Goal: Information Seeking & Learning: Check status

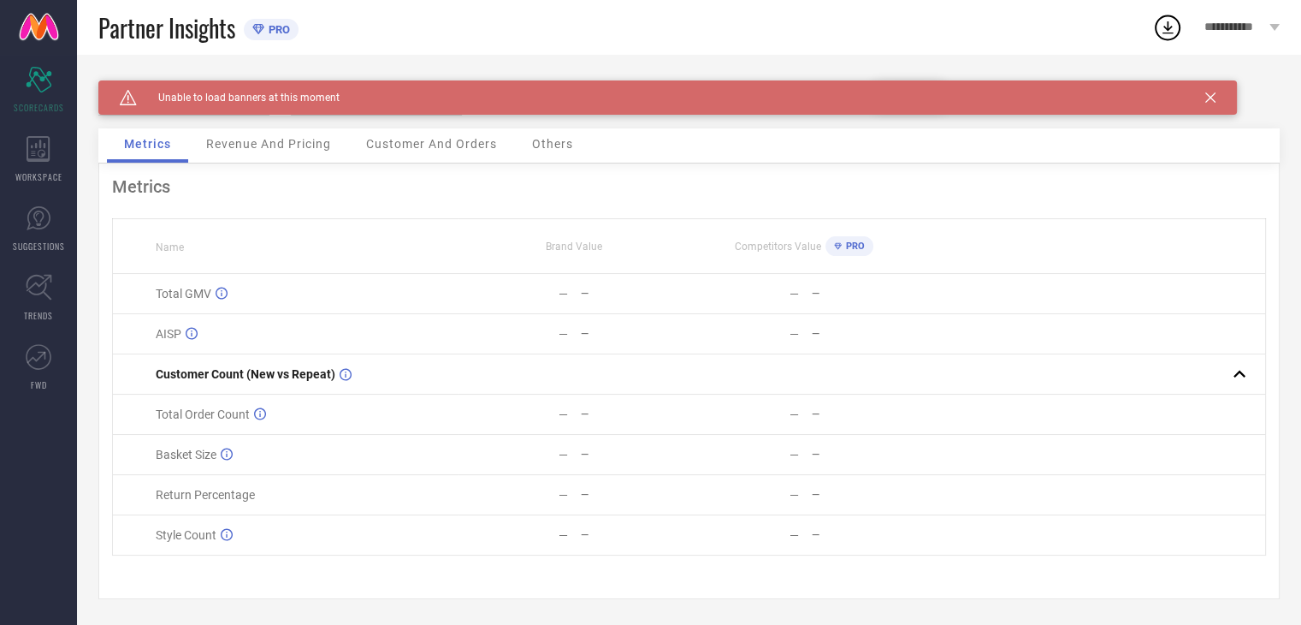
click at [252, 148] on span "Revenue And Pricing" at bounding box center [268, 144] width 125 height 14
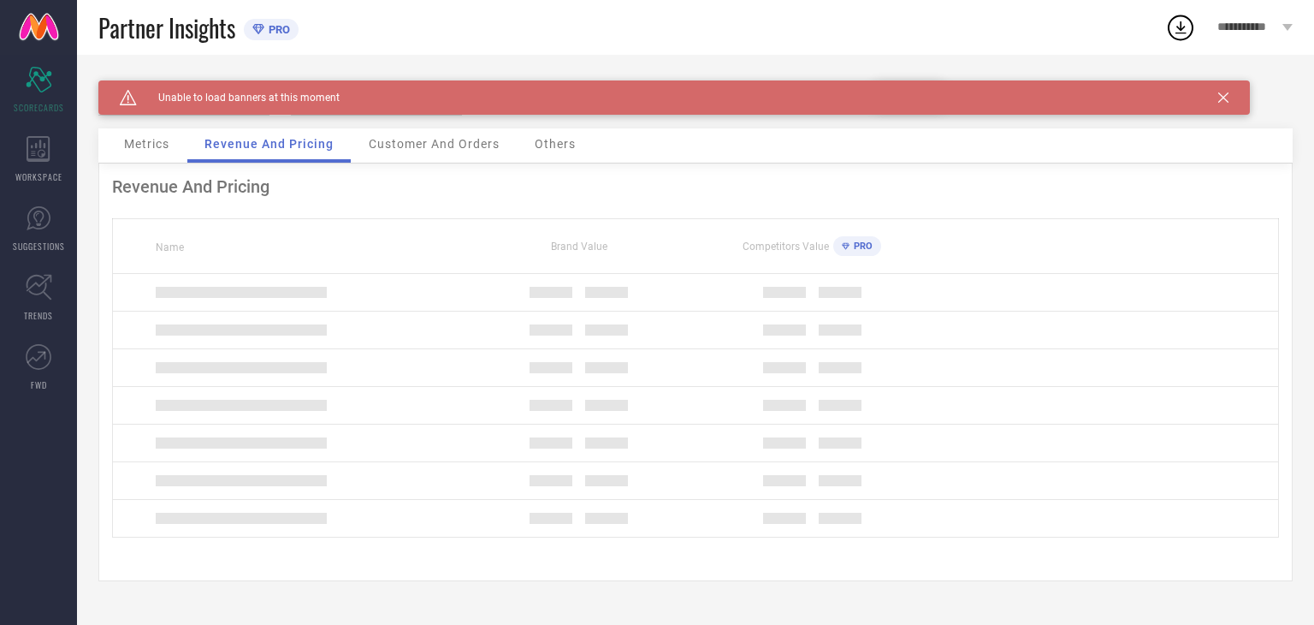
click at [168, 148] on span "Metrics" at bounding box center [146, 144] width 45 height 14
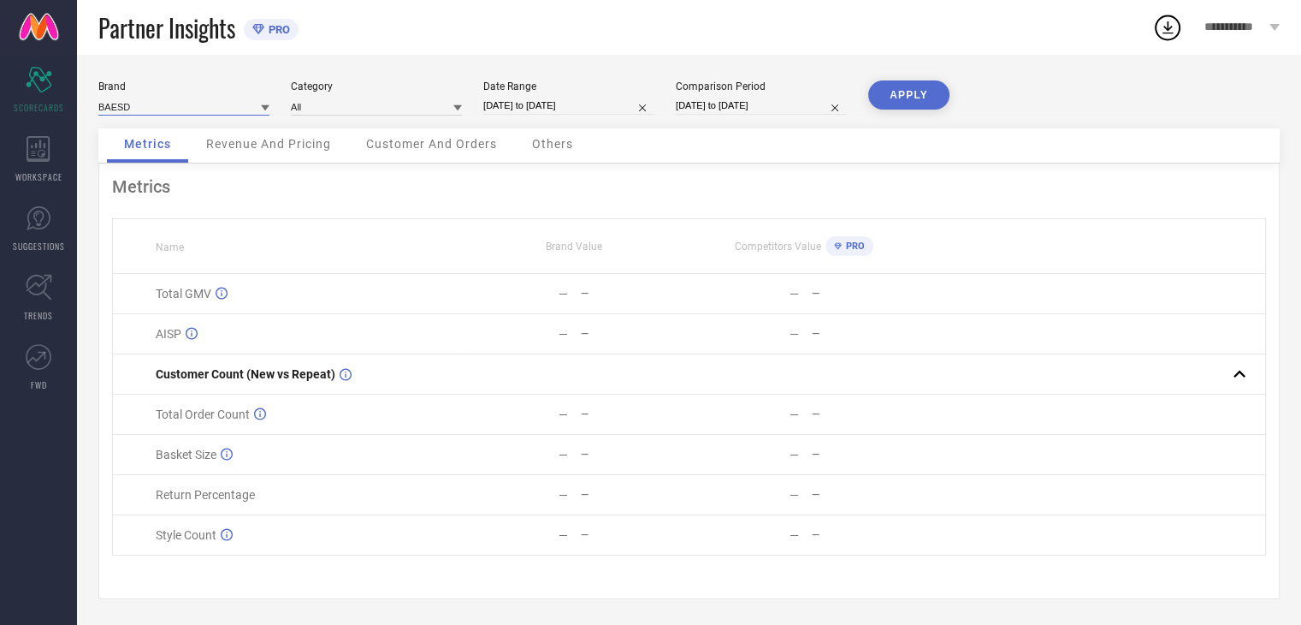
click at [254, 106] on input at bounding box center [183, 107] width 171 height 18
click at [251, 110] on input at bounding box center [183, 107] width 171 height 18
click at [248, 110] on input at bounding box center [183, 107] width 171 height 18
click at [229, 107] on input at bounding box center [183, 107] width 171 height 18
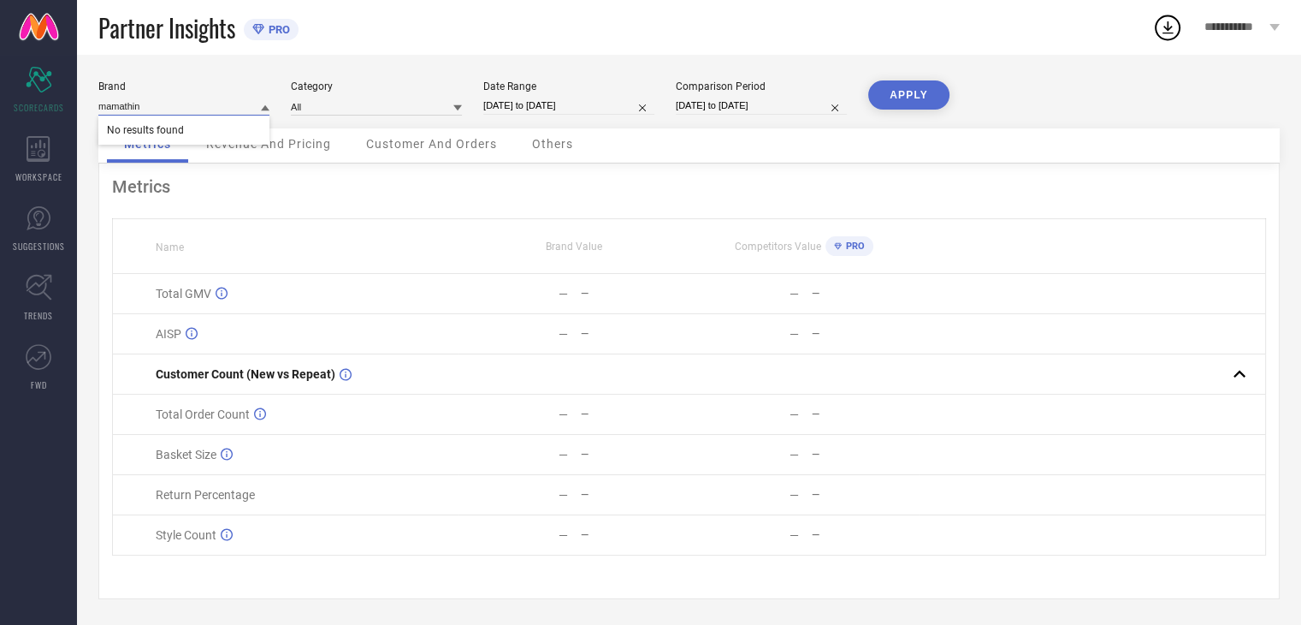
type input "mamathink"
drag, startPoint x: 215, startPoint y: 99, endPoint x: 87, endPoint y: 107, distance: 127.7
click at [88, 107] on div "Brand mamathink No results found Category All Date Range [DATE] to [DATE] Compa…" at bounding box center [689, 340] width 1224 height 570
click at [938, 93] on button "APPLY" at bounding box center [908, 94] width 81 height 29
select select "1"
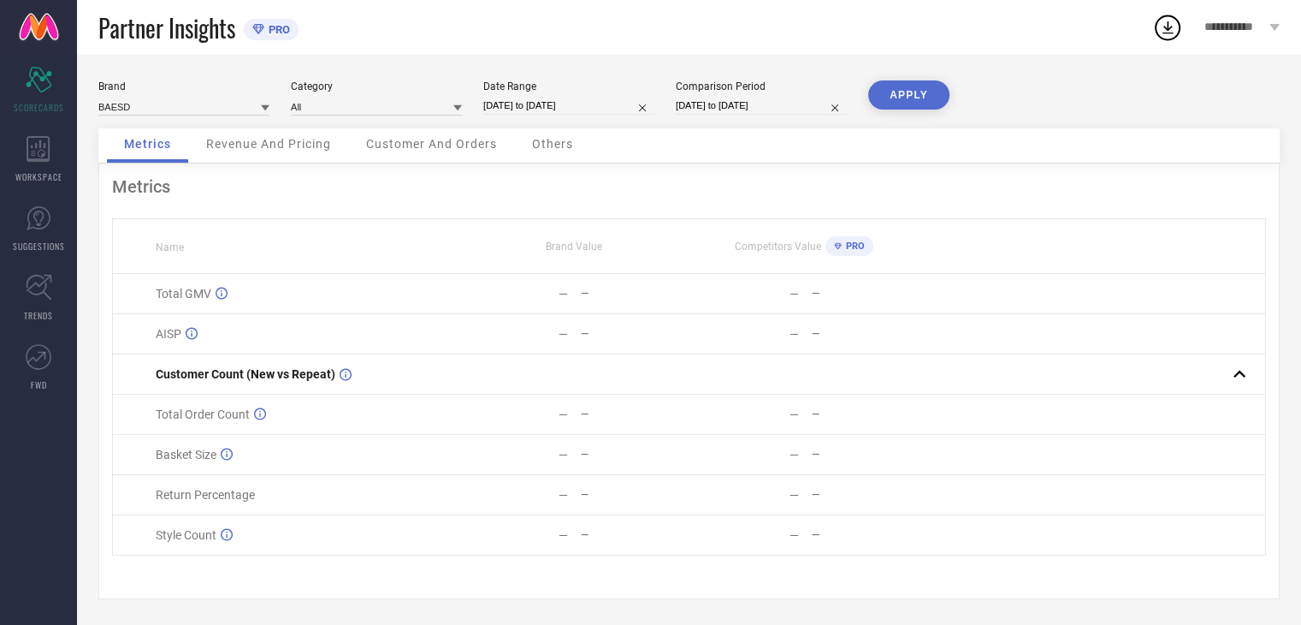
select select "2023"
select select "2"
select select "2023"
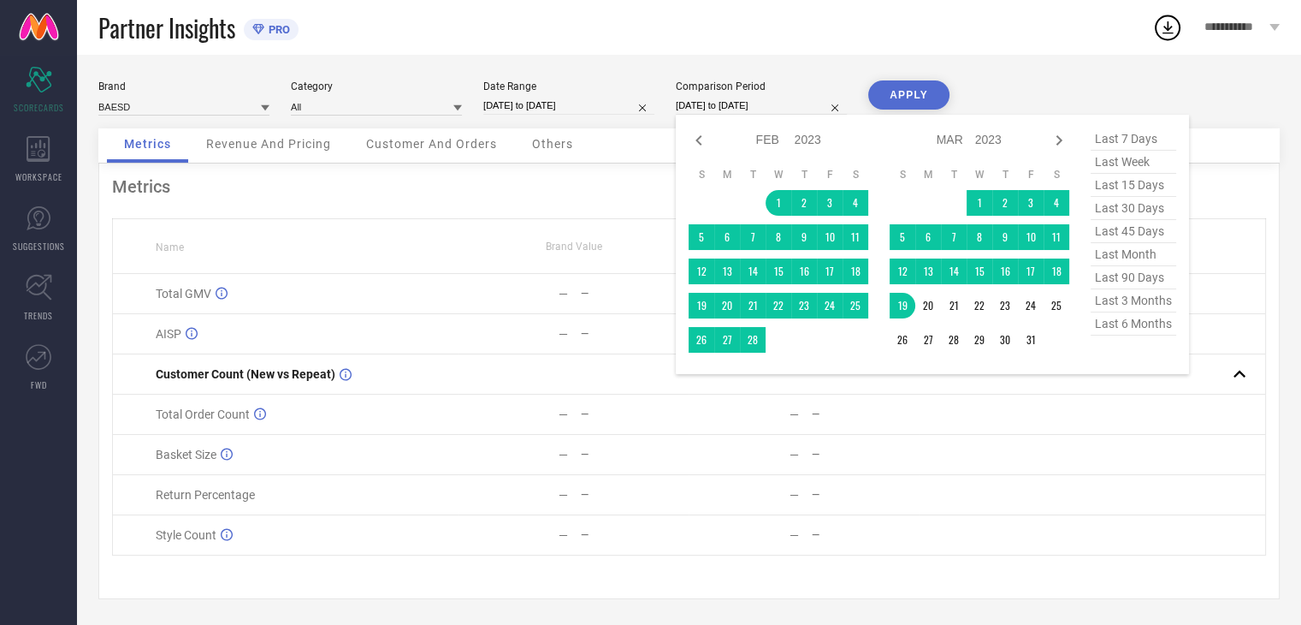
click at [775, 107] on input "[DATE] to [DATE]" at bounding box center [761, 106] width 171 height 18
click at [862, 59] on div "Brand BAESD Category All Date Range [DATE] to [DATE] Comparison Period [DATE] t…" at bounding box center [689, 340] width 1224 height 570
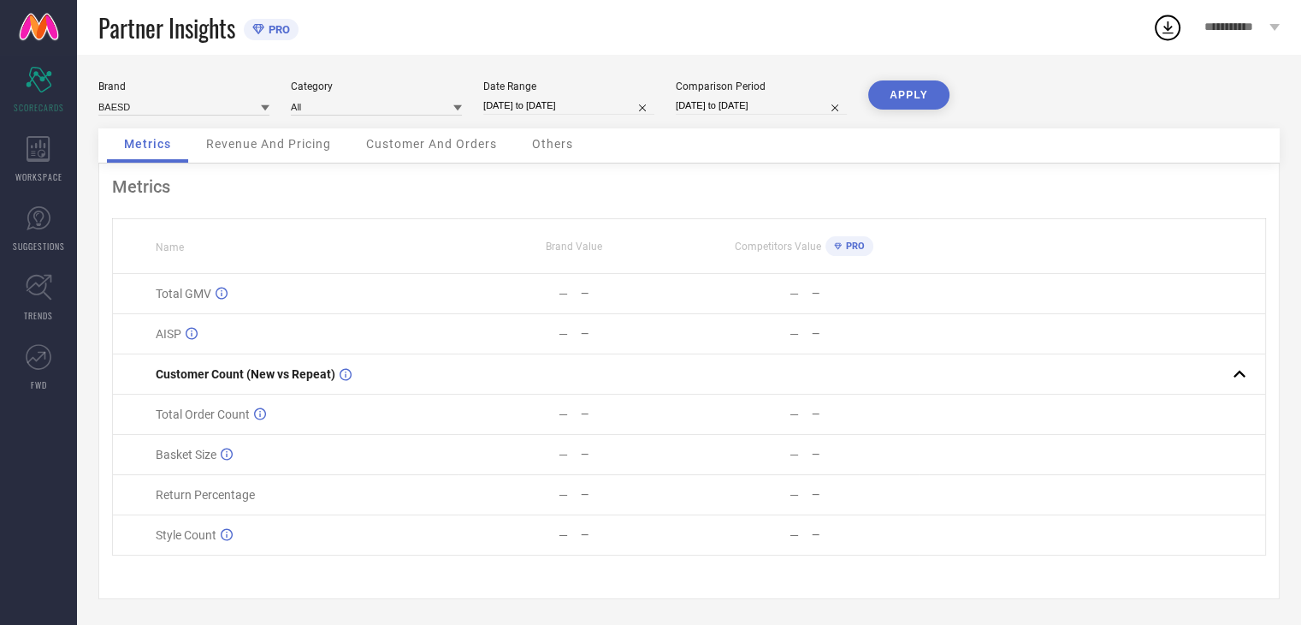
select select "1"
select select "2024"
select select "2"
select select "2024"
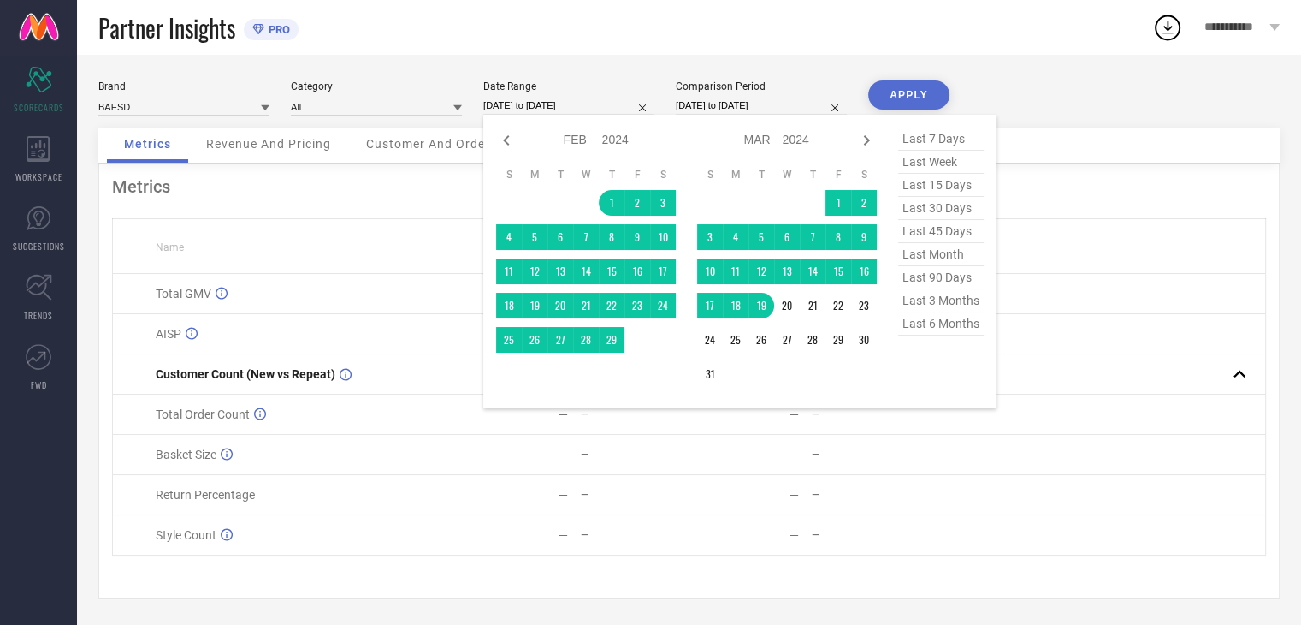
click at [593, 100] on input "[DATE] to [DATE]" at bounding box center [568, 106] width 171 height 18
click at [863, 136] on icon at bounding box center [866, 140] width 21 height 21
select select "2"
select select "2024"
select select "3"
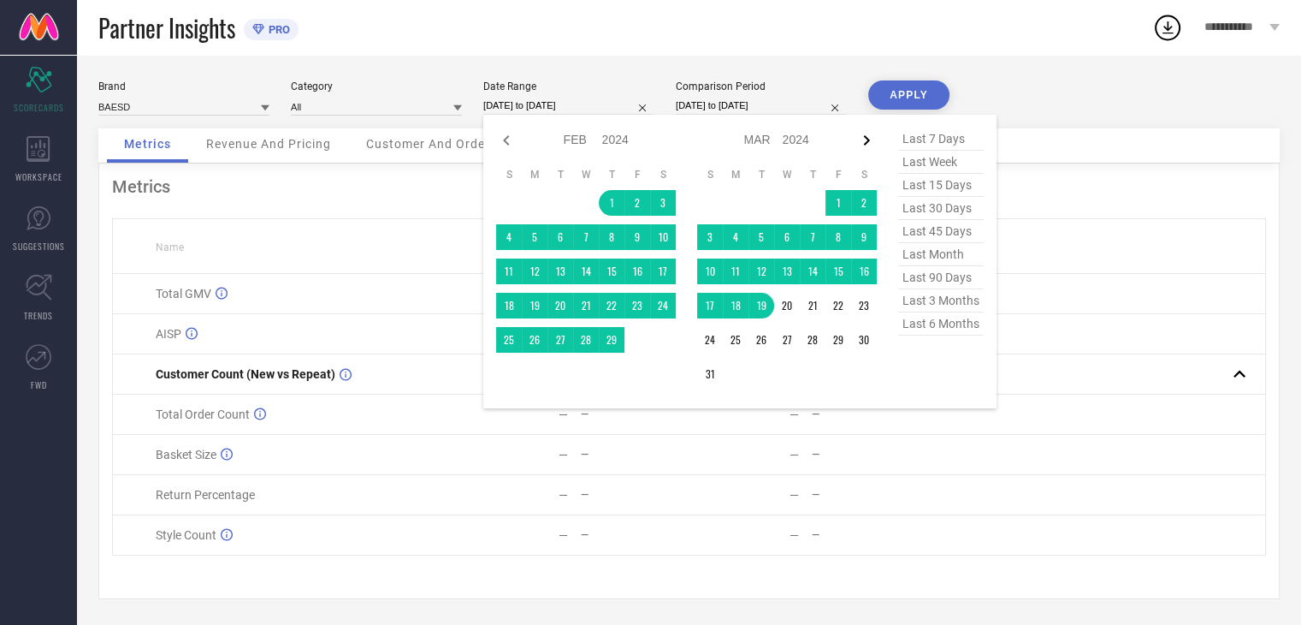
select select "2024"
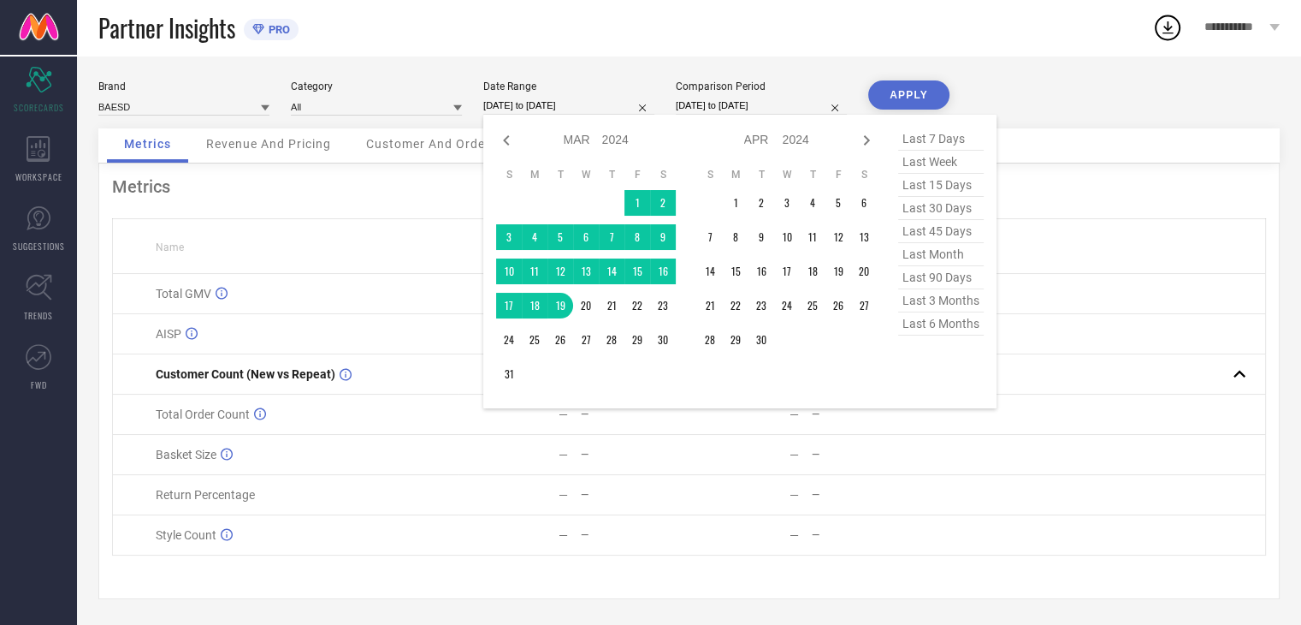
click at [863, 136] on icon at bounding box center [866, 140] width 21 height 21
select select "3"
select select "2024"
select select "4"
select select "2024"
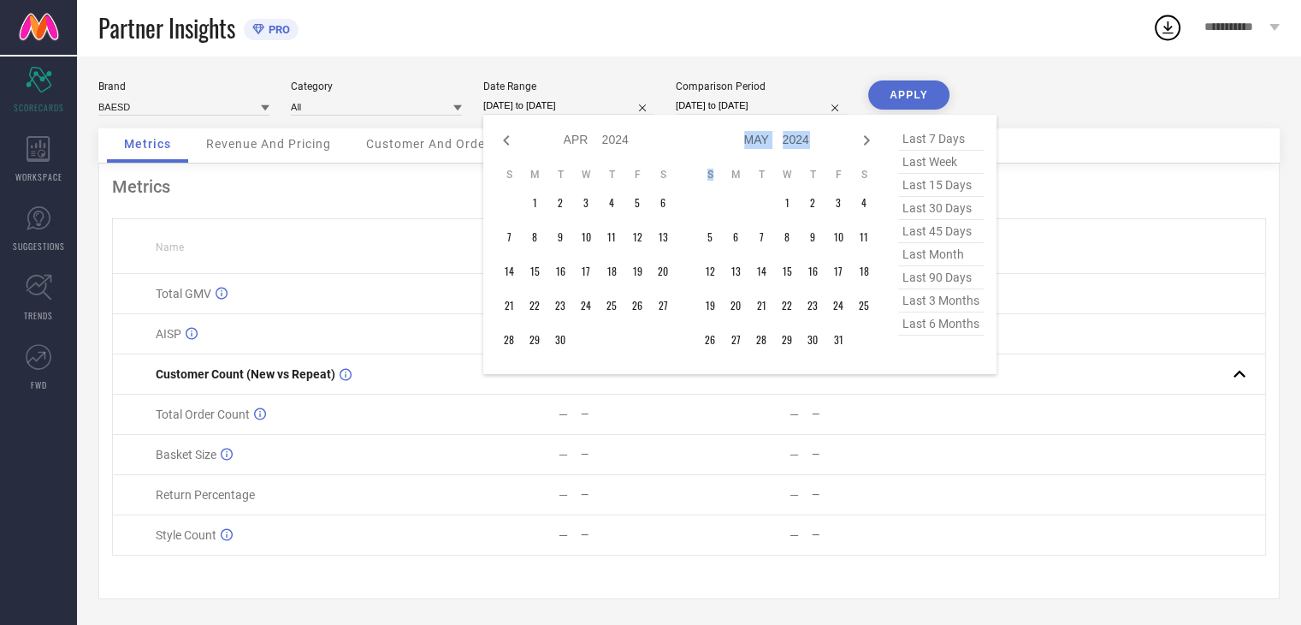
click at [863, 136] on icon at bounding box center [866, 140] width 21 height 21
select select "4"
select select "2024"
select select "5"
select select "2024"
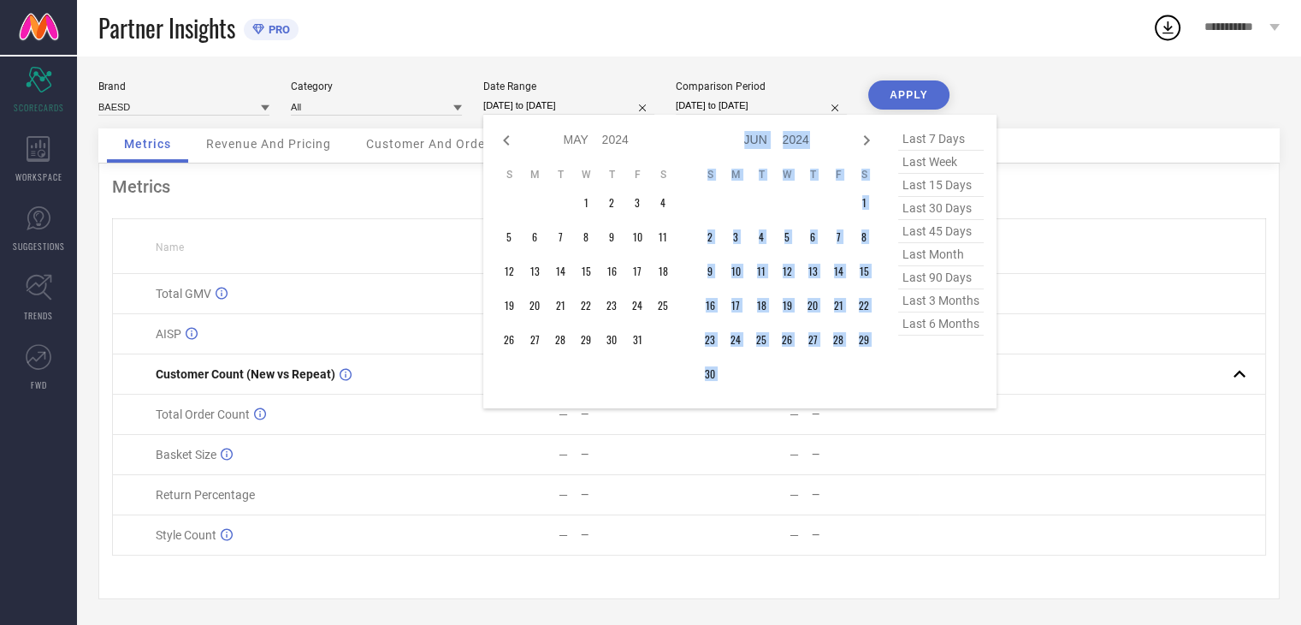
click at [863, 136] on icon at bounding box center [866, 140] width 21 height 21
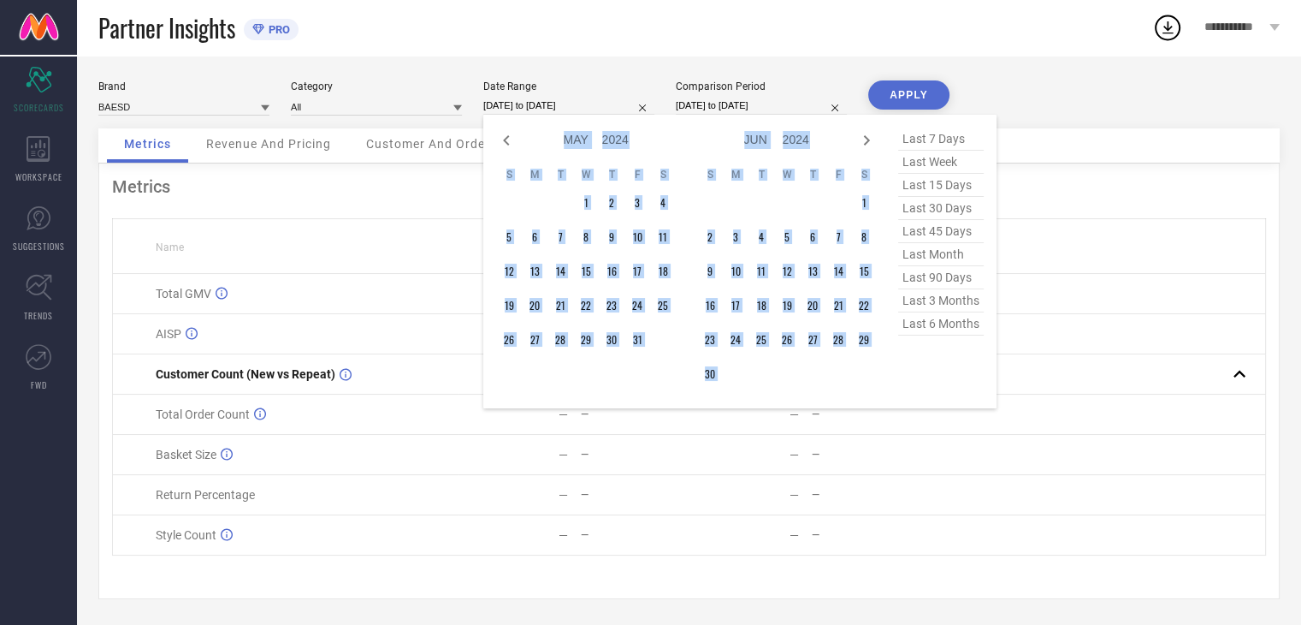
select select "6"
select select "2024"
select select "7"
select select "2024"
click at [863, 136] on icon at bounding box center [866, 140] width 21 height 21
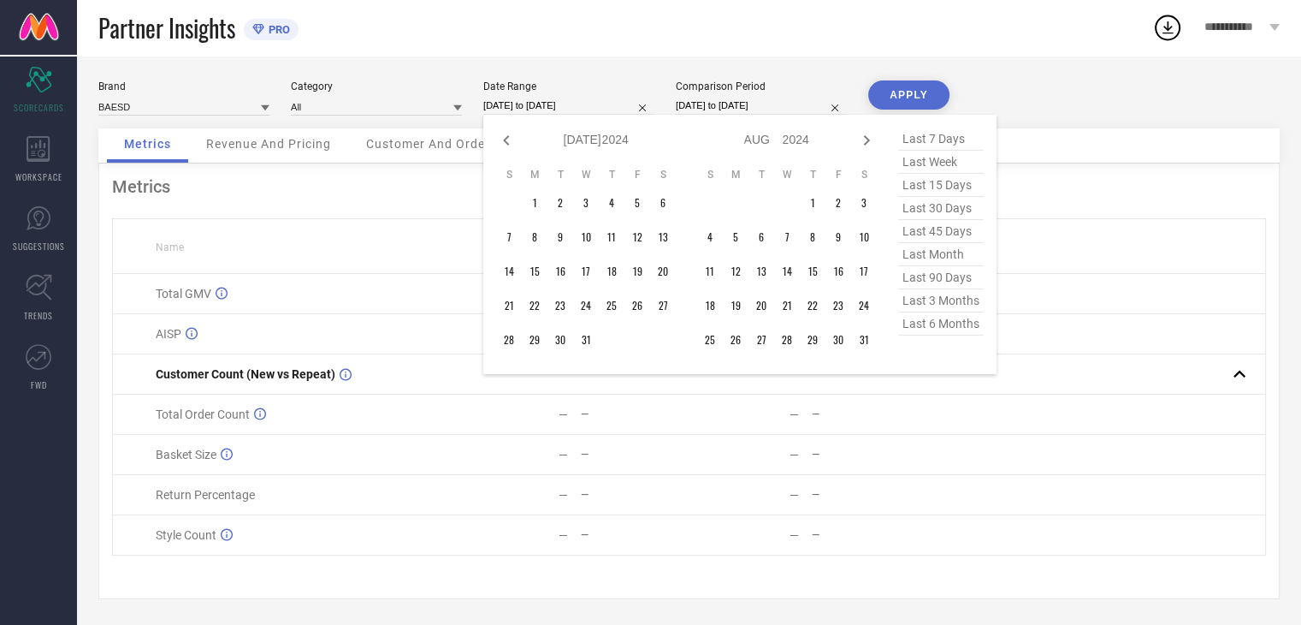
select select "8"
select select "2024"
select select "9"
select select "2024"
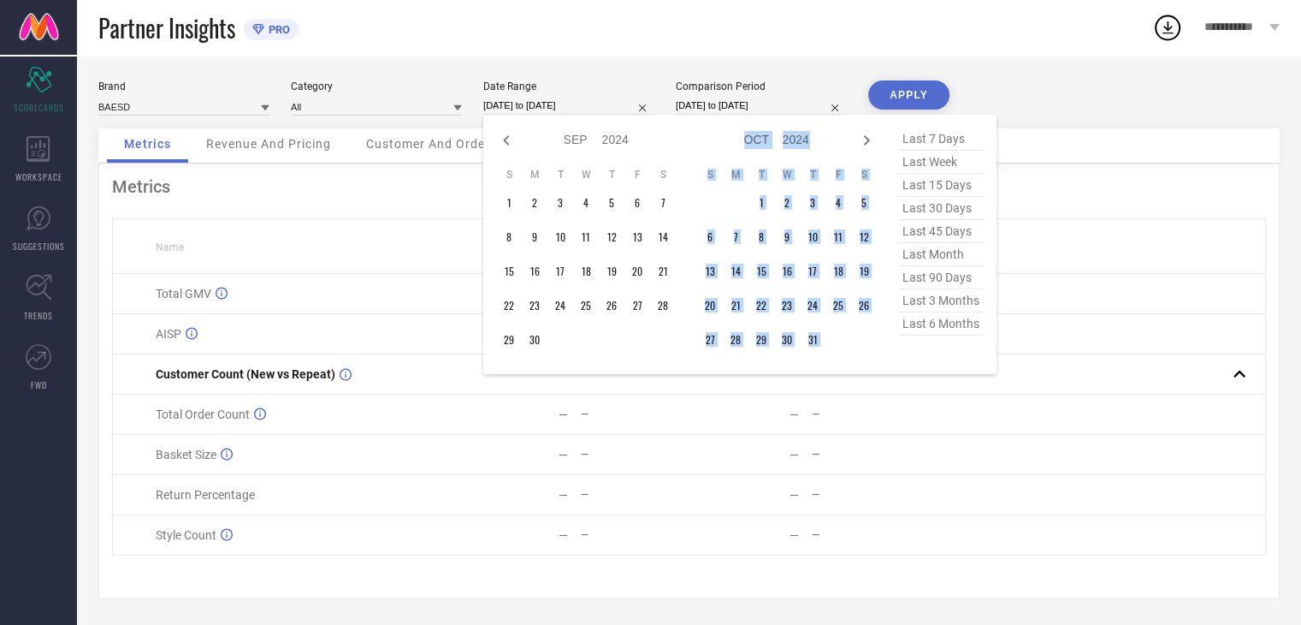
click at [863, 136] on icon at bounding box center [866, 140] width 21 height 21
select select "9"
select select "2024"
select select "10"
select select "2024"
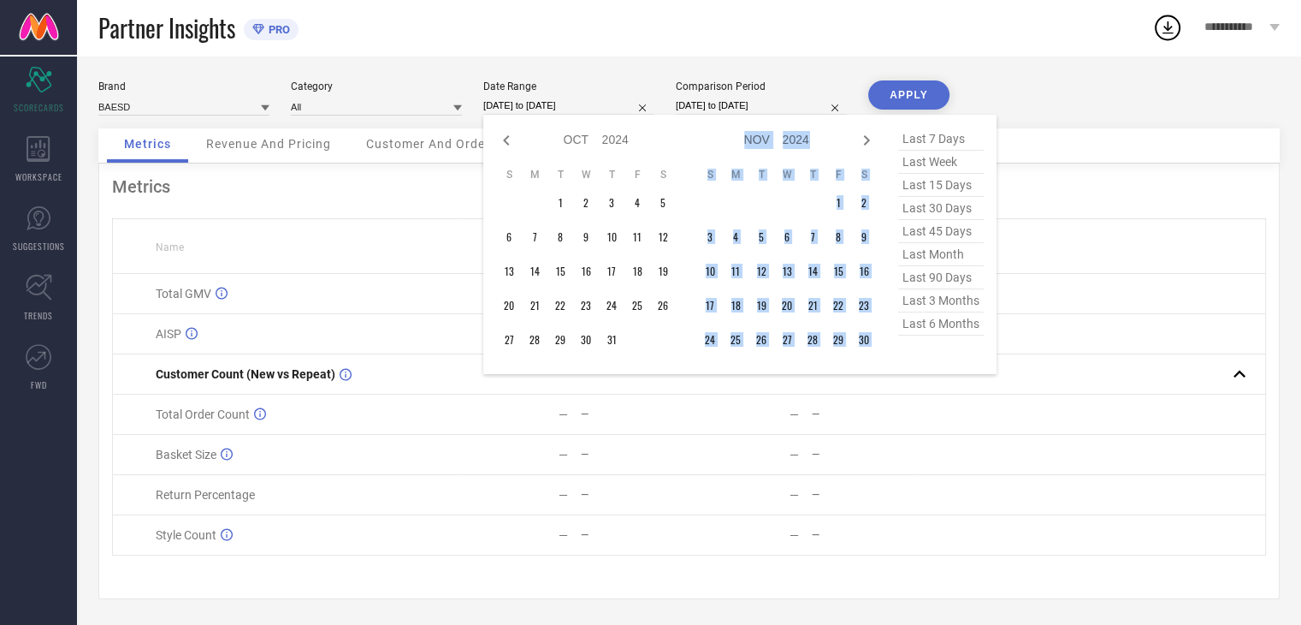
click at [863, 136] on icon at bounding box center [866, 140] width 21 height 21
select select "10"
select select "2024"
select select "11"
select select "2024"
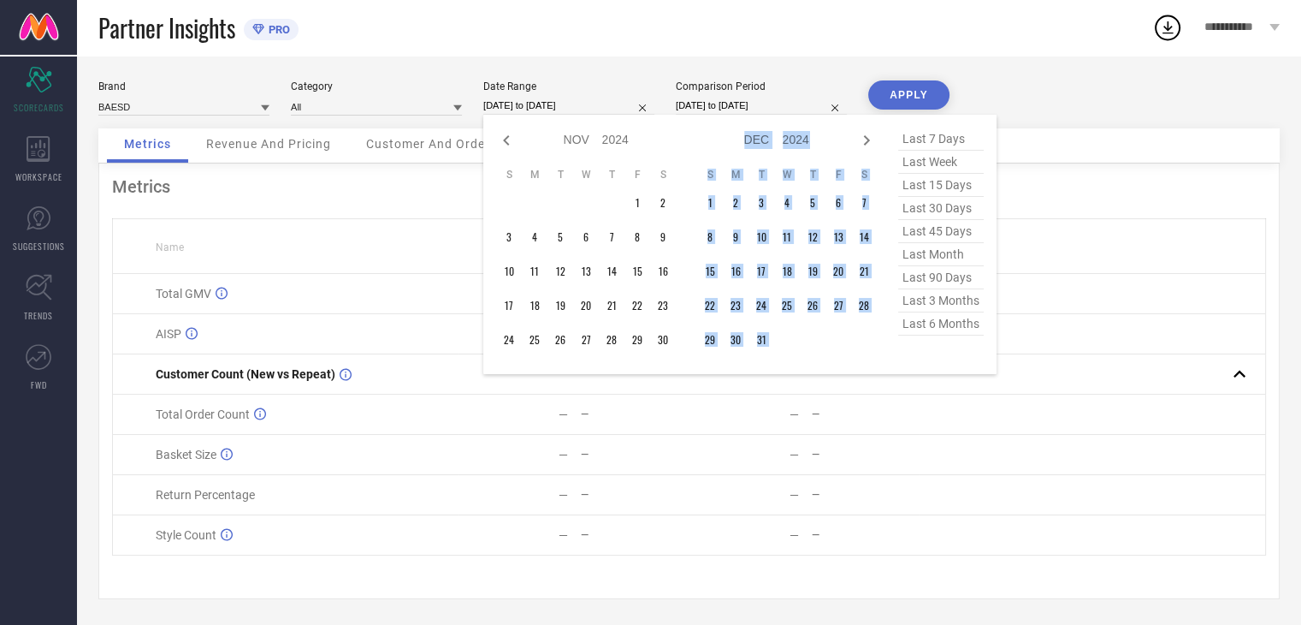
click at [863, 136] on icon at bounding box center [866, 140] width 21 height 21
select select "11"
select select "2024"
select select "2025"
click at [863, 136] on icon at bounding box center [866, 140] width 21 height 21
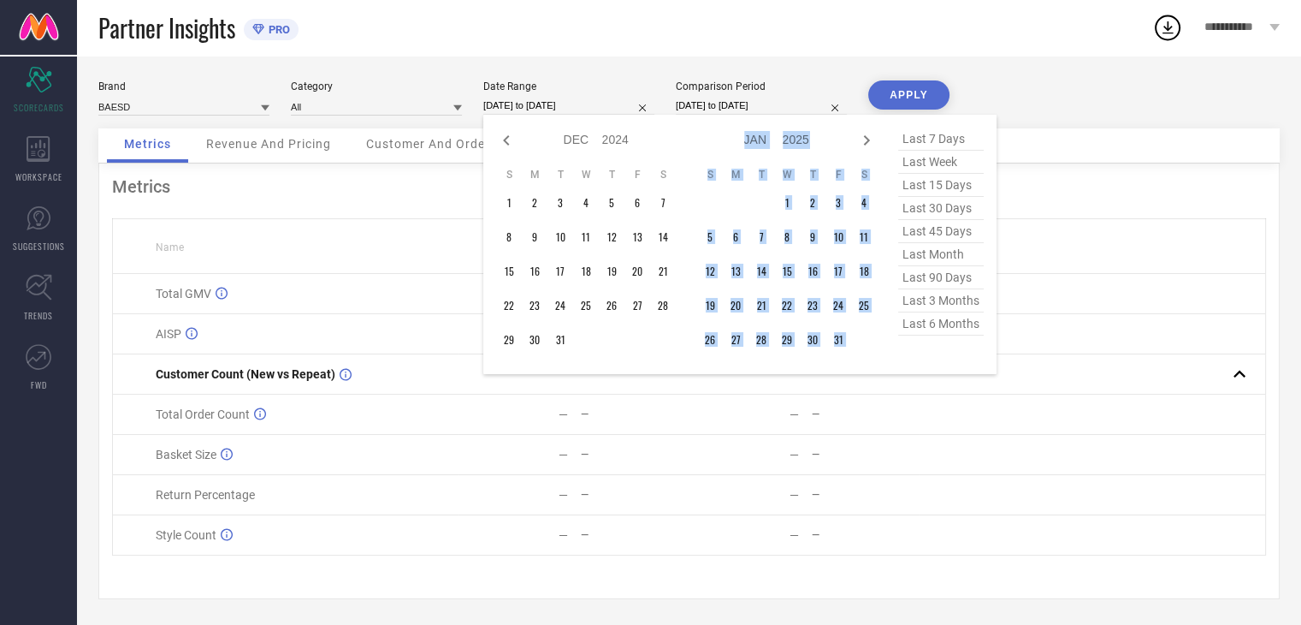
select select "2025"
select select "1"
select select "2025"
click at [863, 136] on icon at bounding box center [866, 140] width 21 height 21
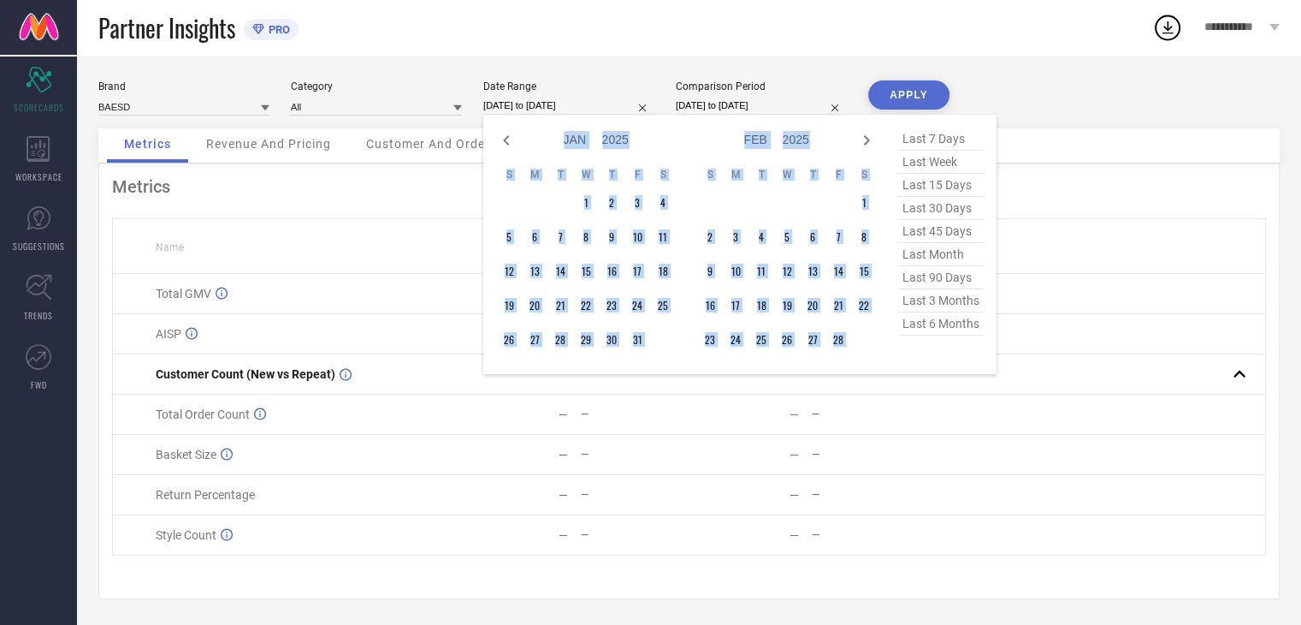
select select "2"
select select "2025"
select select "3"
select select "2025"
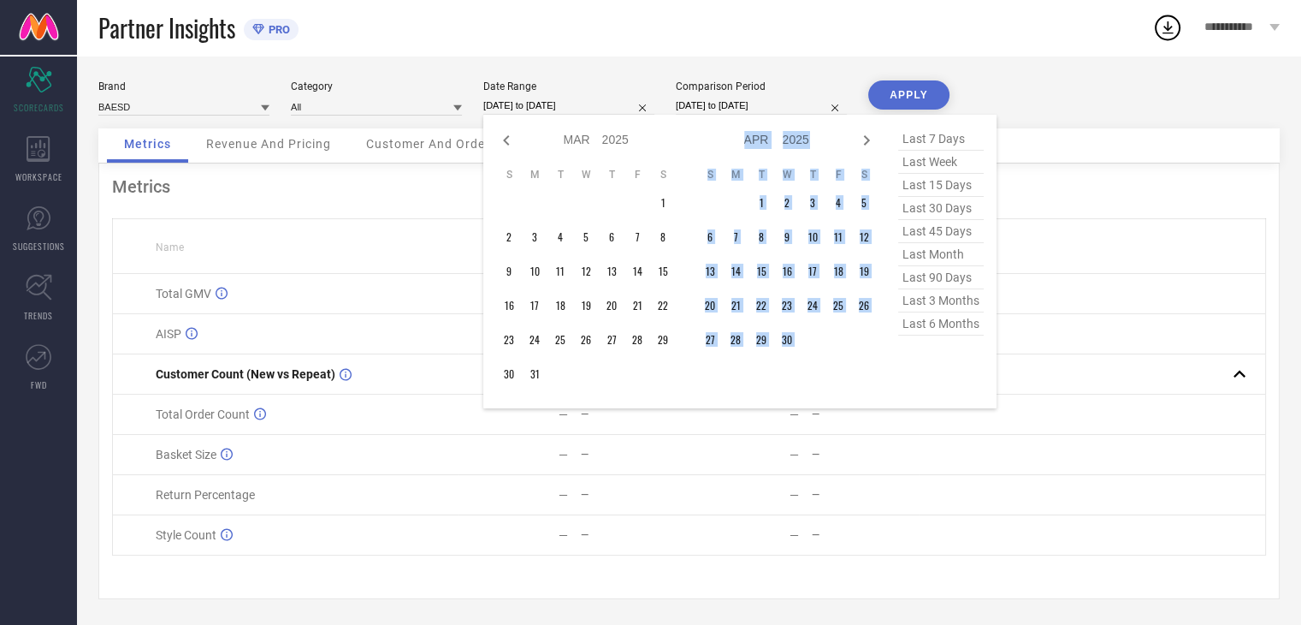
click at [863, 136] on icon at bounding box center [866, 140] width 21 height 21
select select "3"
select select "2025"
select select "4"
select select "2025"
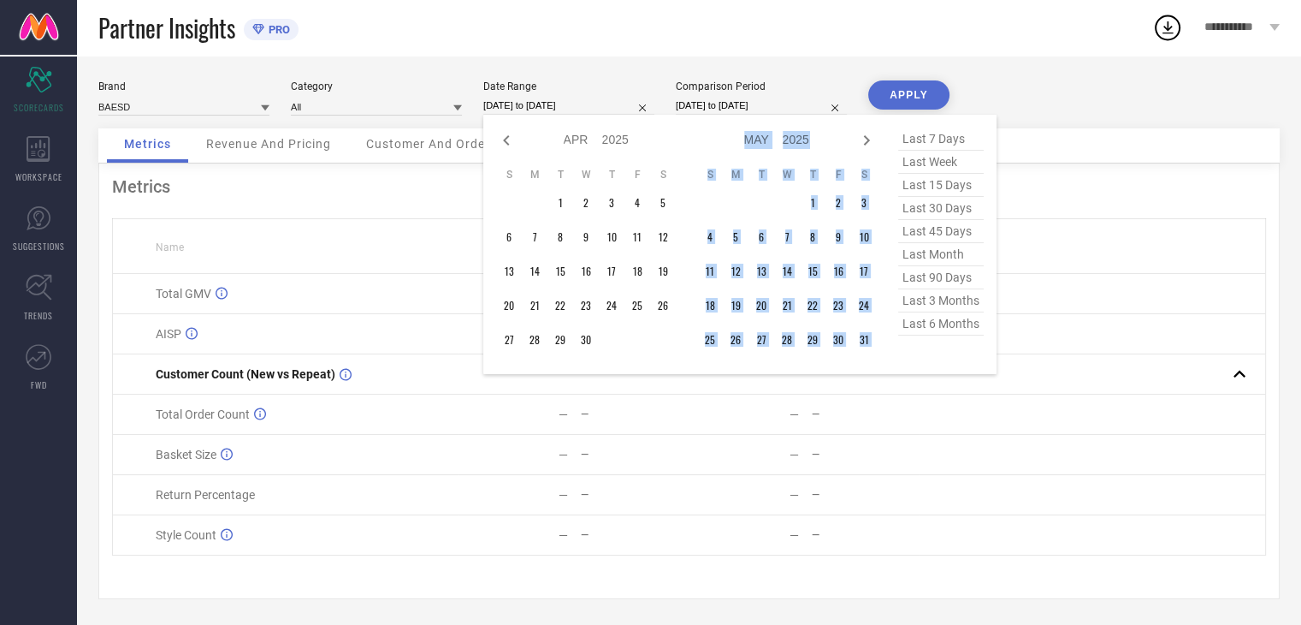
click at [863, 136] on icon at bounding box center [866, 140] width 21 height 21
select select "4"
select select "2025"
select select "5"
select select "2025"
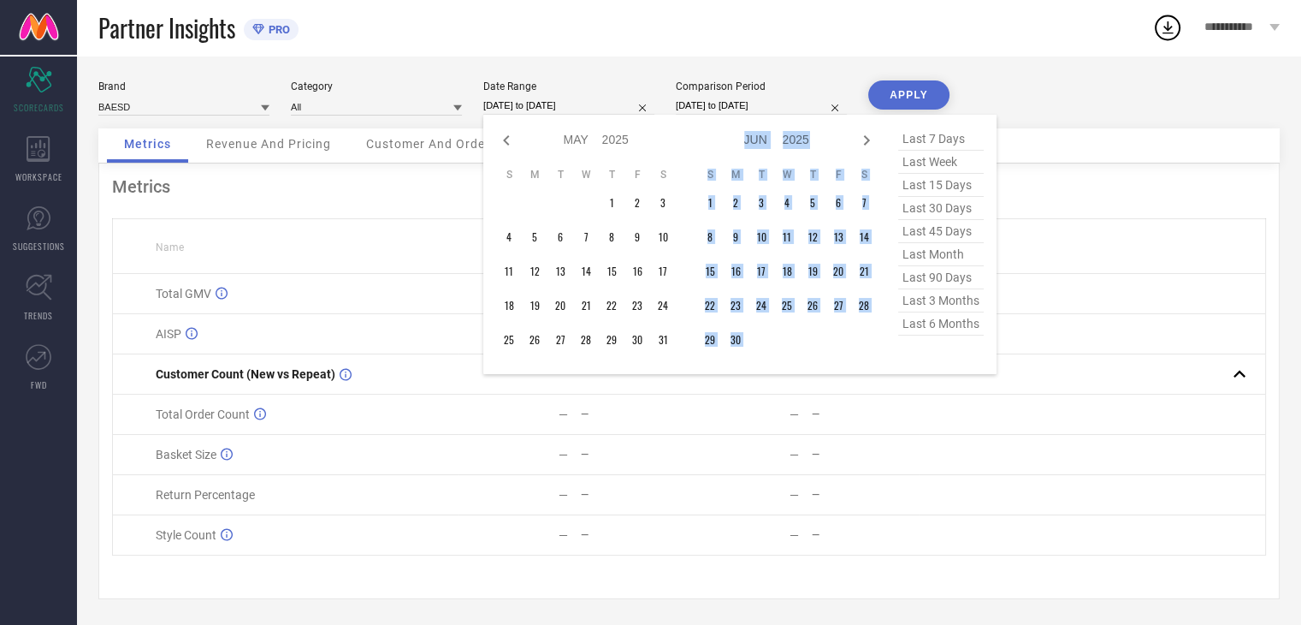
click at [863, 136] on icon at bounding box center [866, 140] width 21 height 21
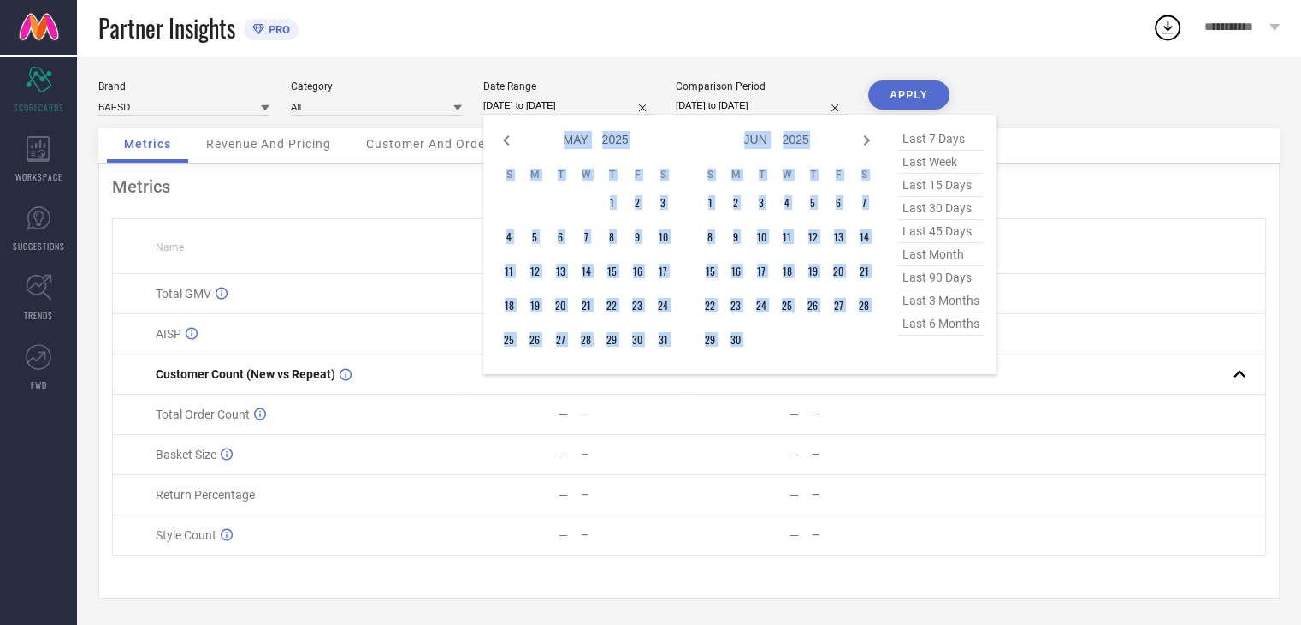
select select "6"
select select "2025"
select select "7"
select select "2025"
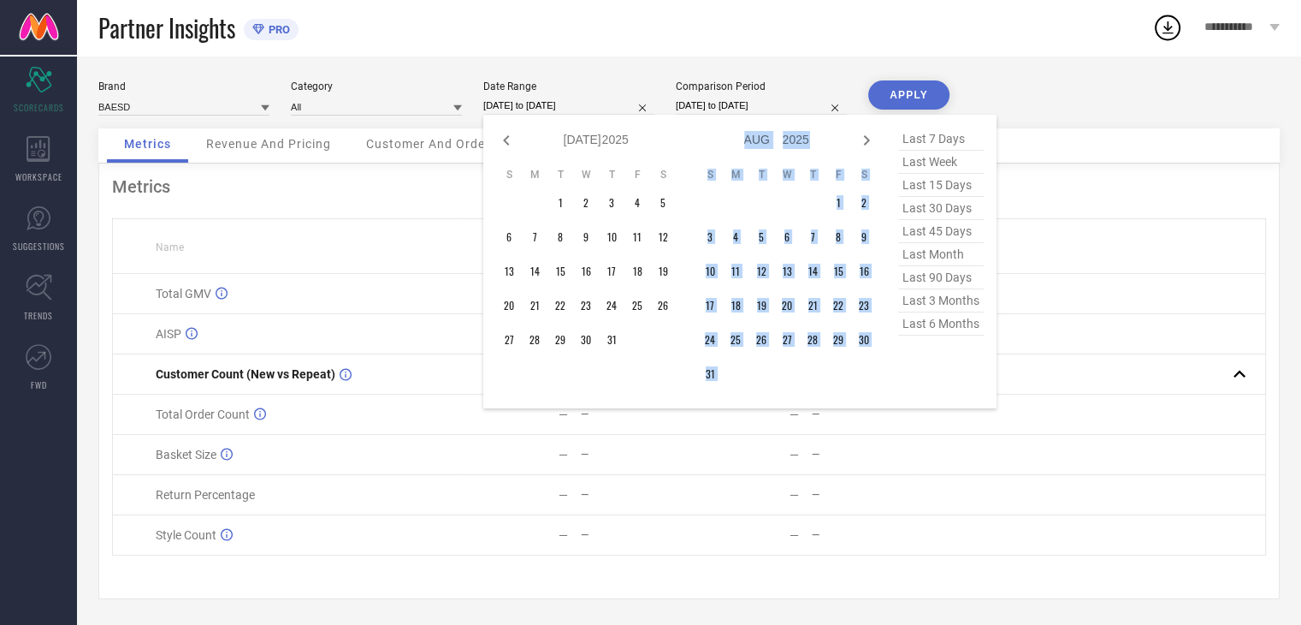
click at [863, 136] on icon at bounding box center [866, 140] width 21 height 21
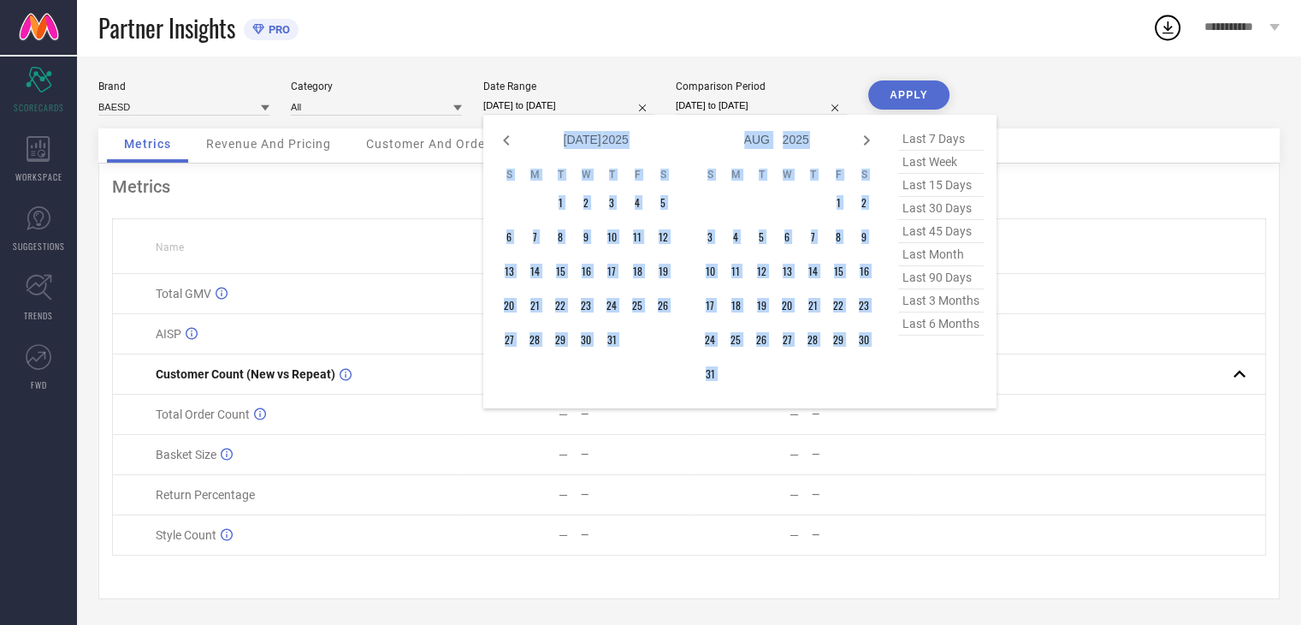
select select "8"
select select "2025"
select select "9"
select select "2025"
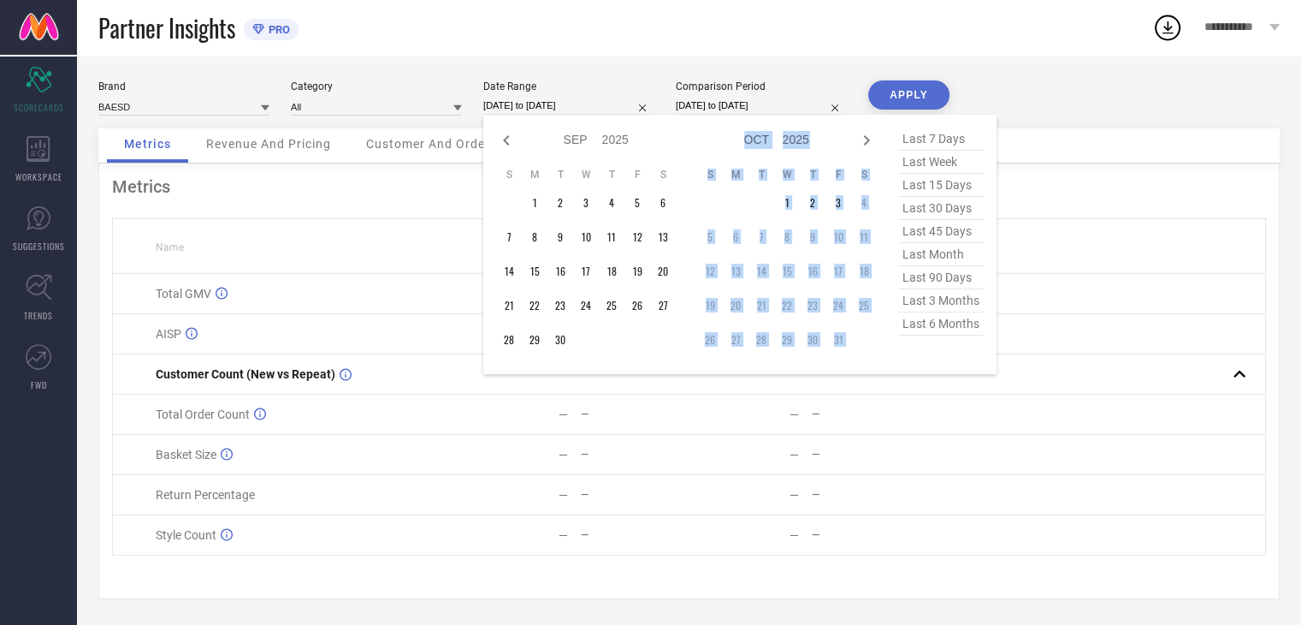
click at [863, 136] on icon at bounding box center [866, 140] width 21 height 21
select select "9"
select select "2025"
select select "10"
select select "2025"
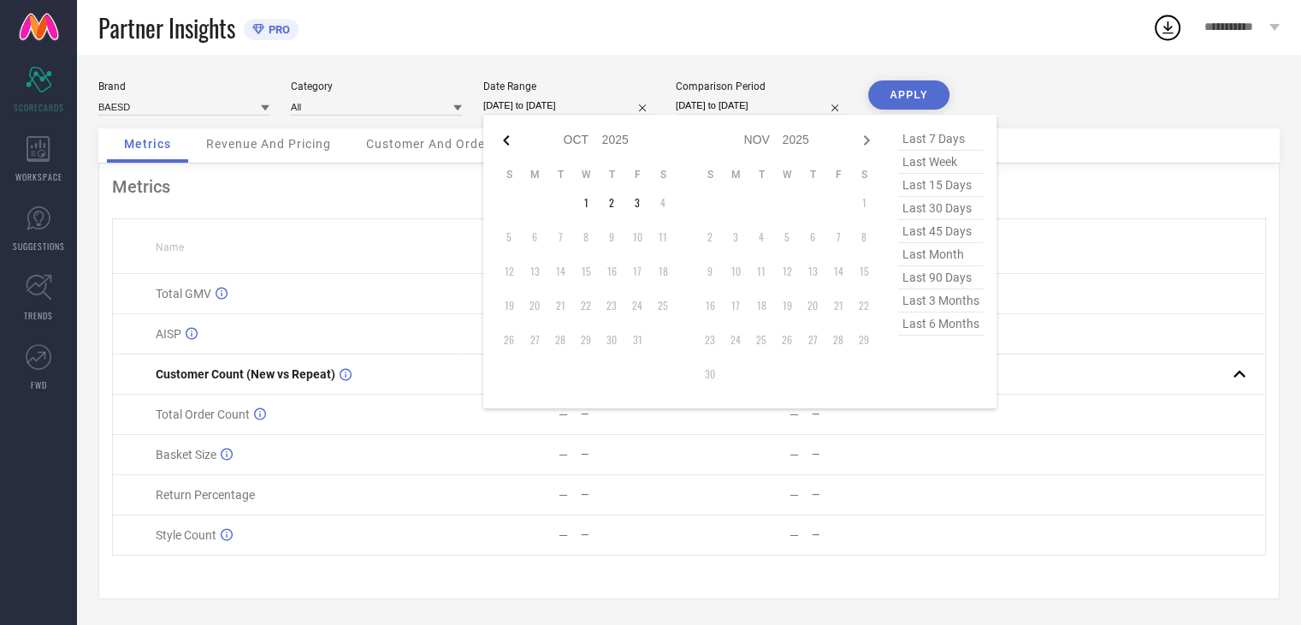
click at [502, 144] on icon at bounding box center [506, 140] width 21 height 21
select select "8"
select select "2025"
select select "9"
select select "2025"
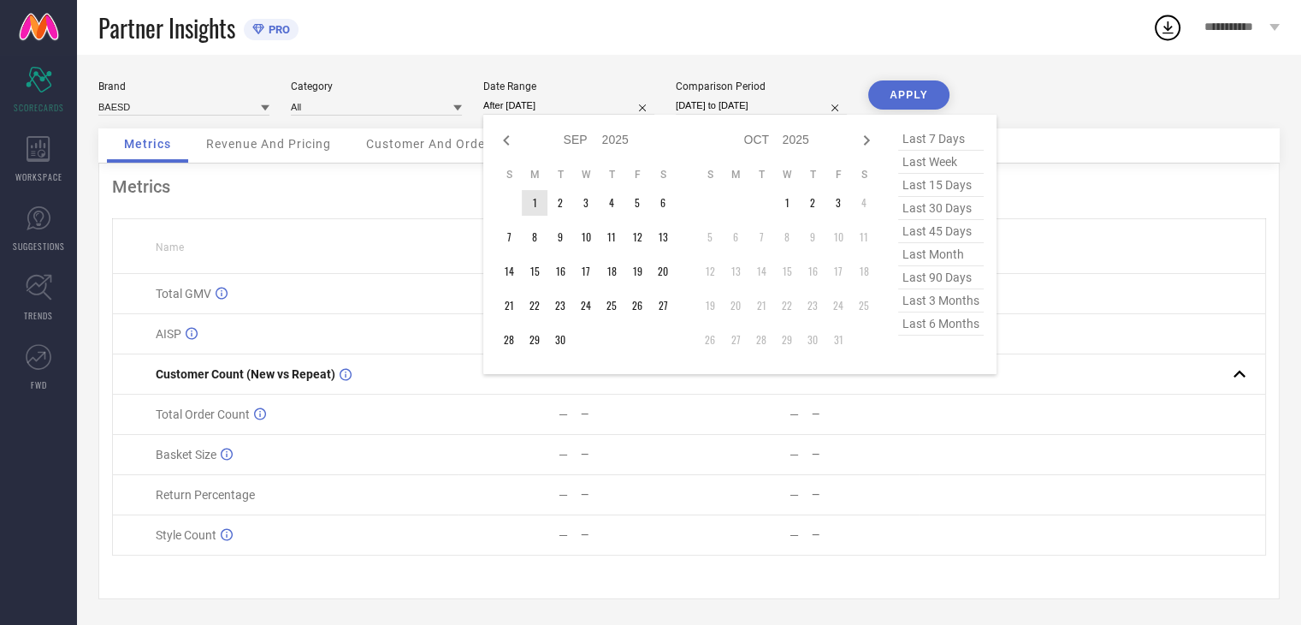
click at [530, 204] on td "1" at bounding box center [535, 203] width 26 height 26
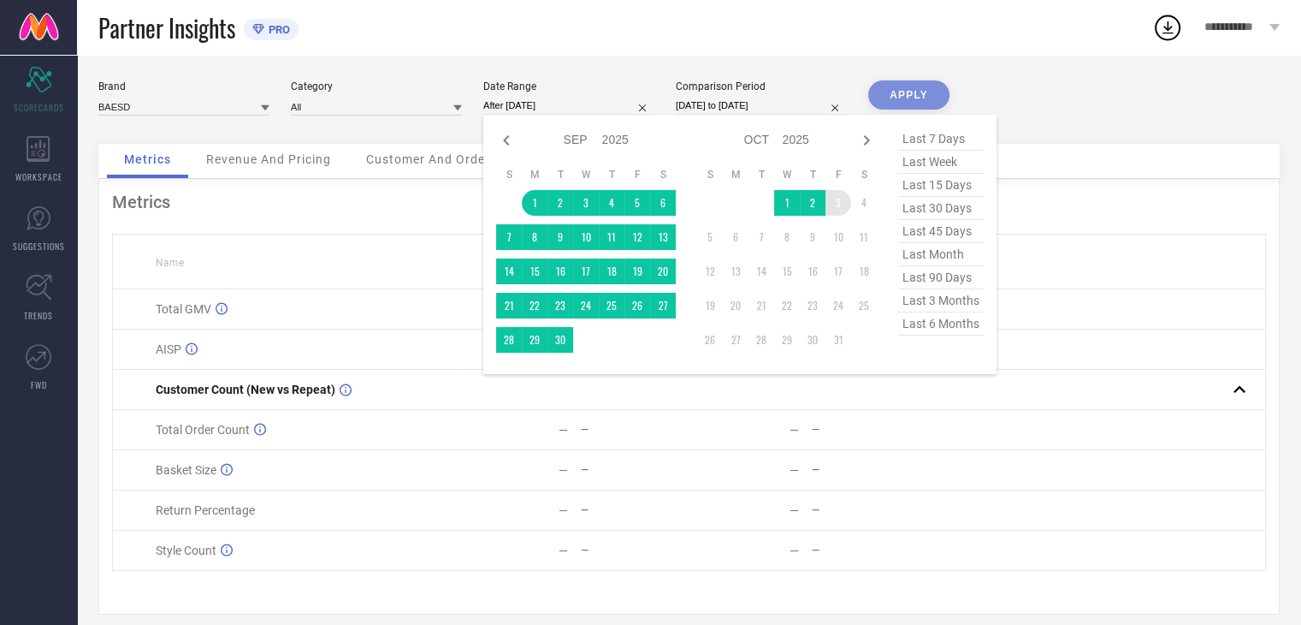
type input "[DATE] to [DATE]"
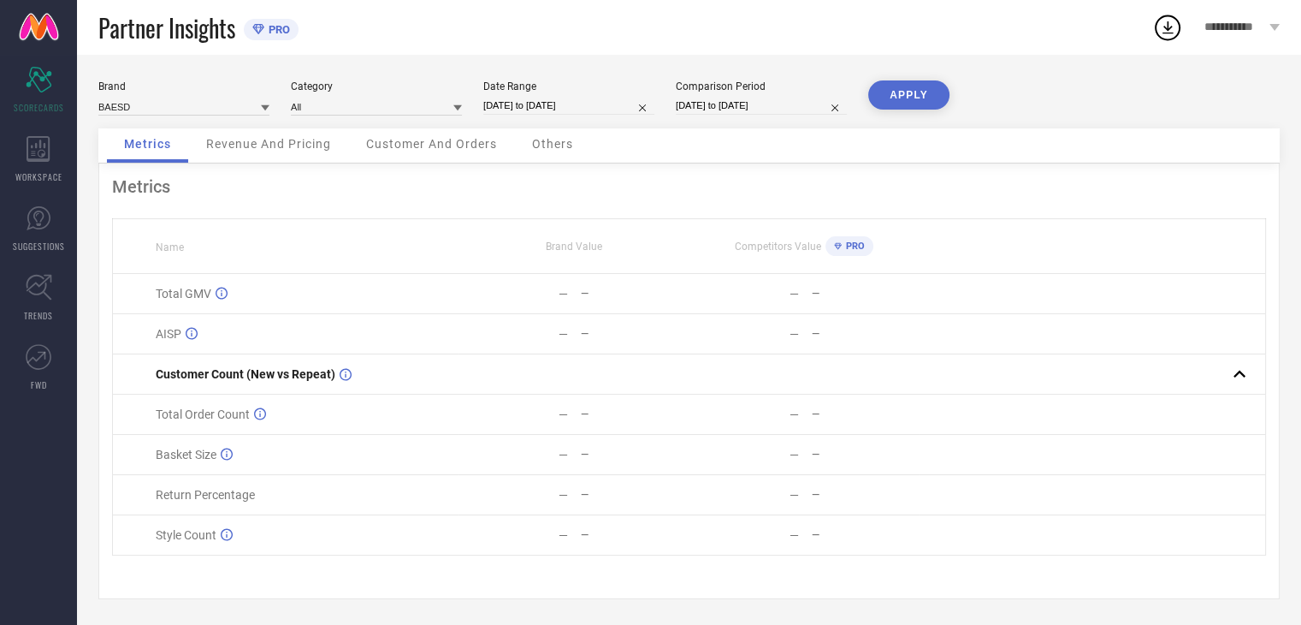
click at [891, 100] on button "APPLY" at bounding box center [908, 94] width 81 height 29
